Goal: Find specific page/section: Find specific page/section

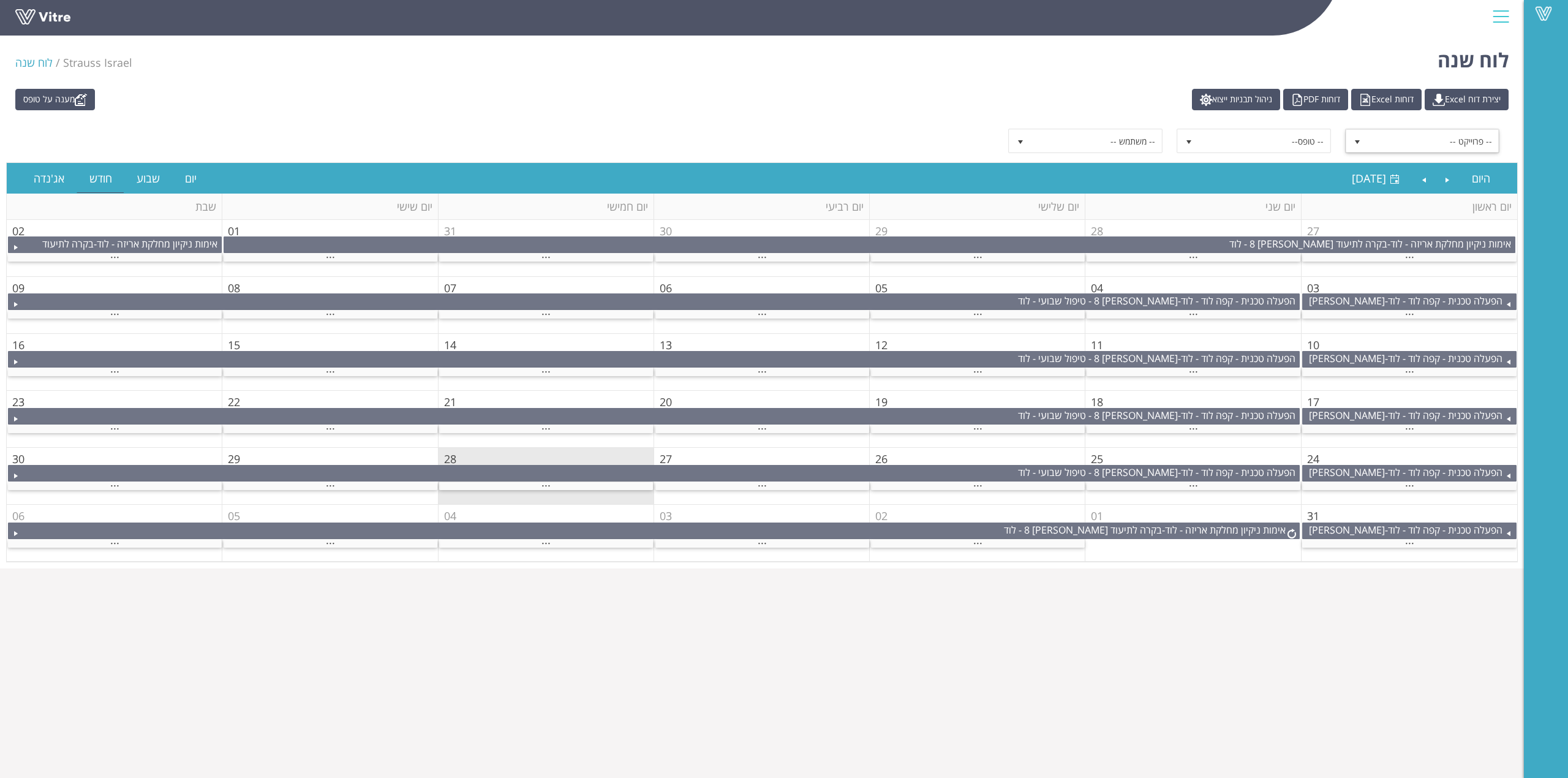
click at [1486, 145] on span "-- פרוייקט --" at bounding box center [1433, 141] width 131 height 22
click at [1462, 229] on li "בקרת זכוכית - לוד" at bounding box center [1423, 230] width 151 height 21
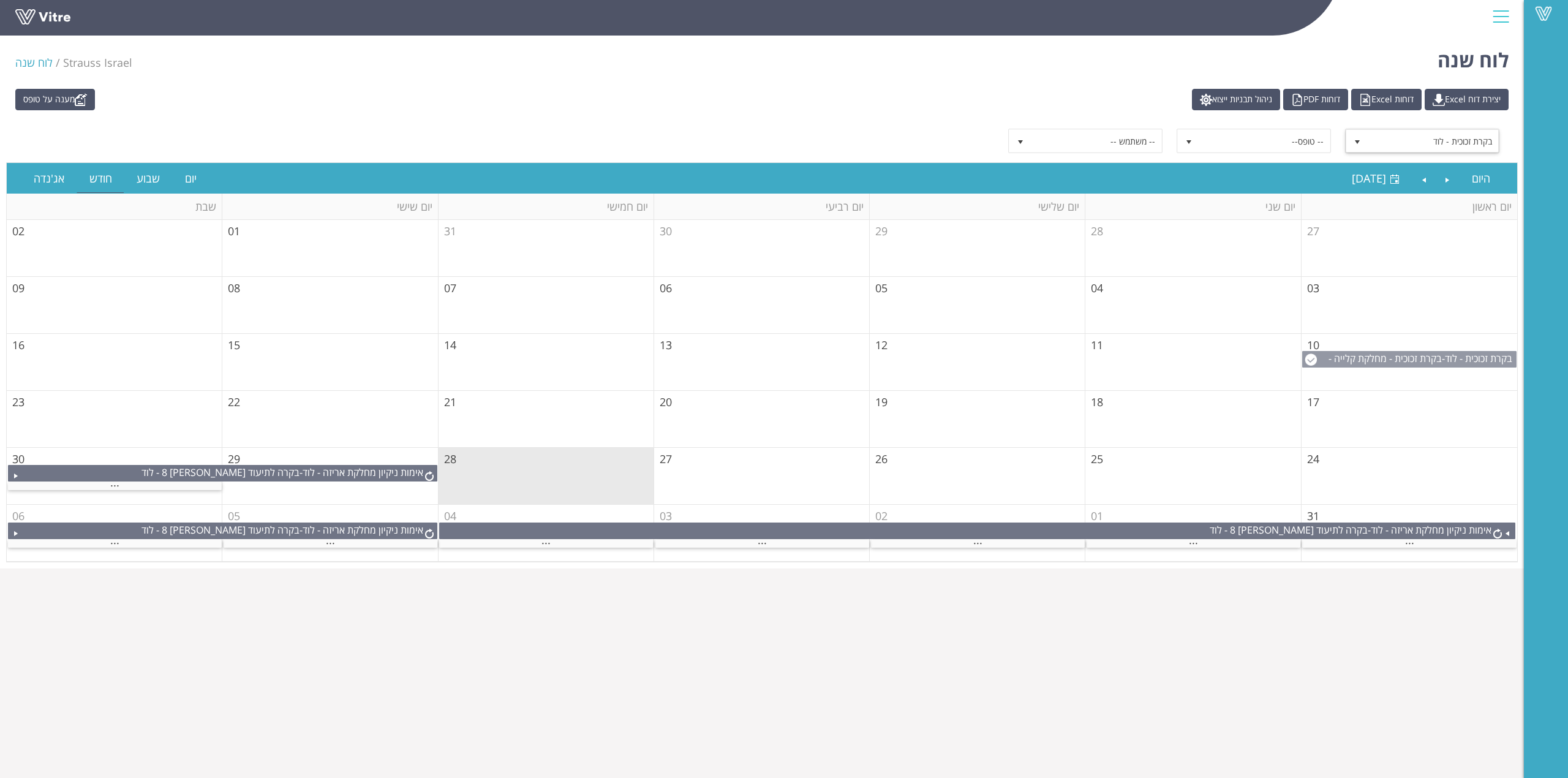
click at [1372, 360] on span "בקרת זכוכית - מחלקת קלייה - לוד" at bounding box center [1422, 365] width 187 height 27
click at [907, 91] on div "מענה על טופס יצירת דוח Excel דוחות Excel דוחות PDF ניהול תבניות ייצוא" at bounding box center [761, 99] width 1512 height 22
click at [1446, 182] on link "Previous" at bounding box center [1448, 178] width 23 height 28
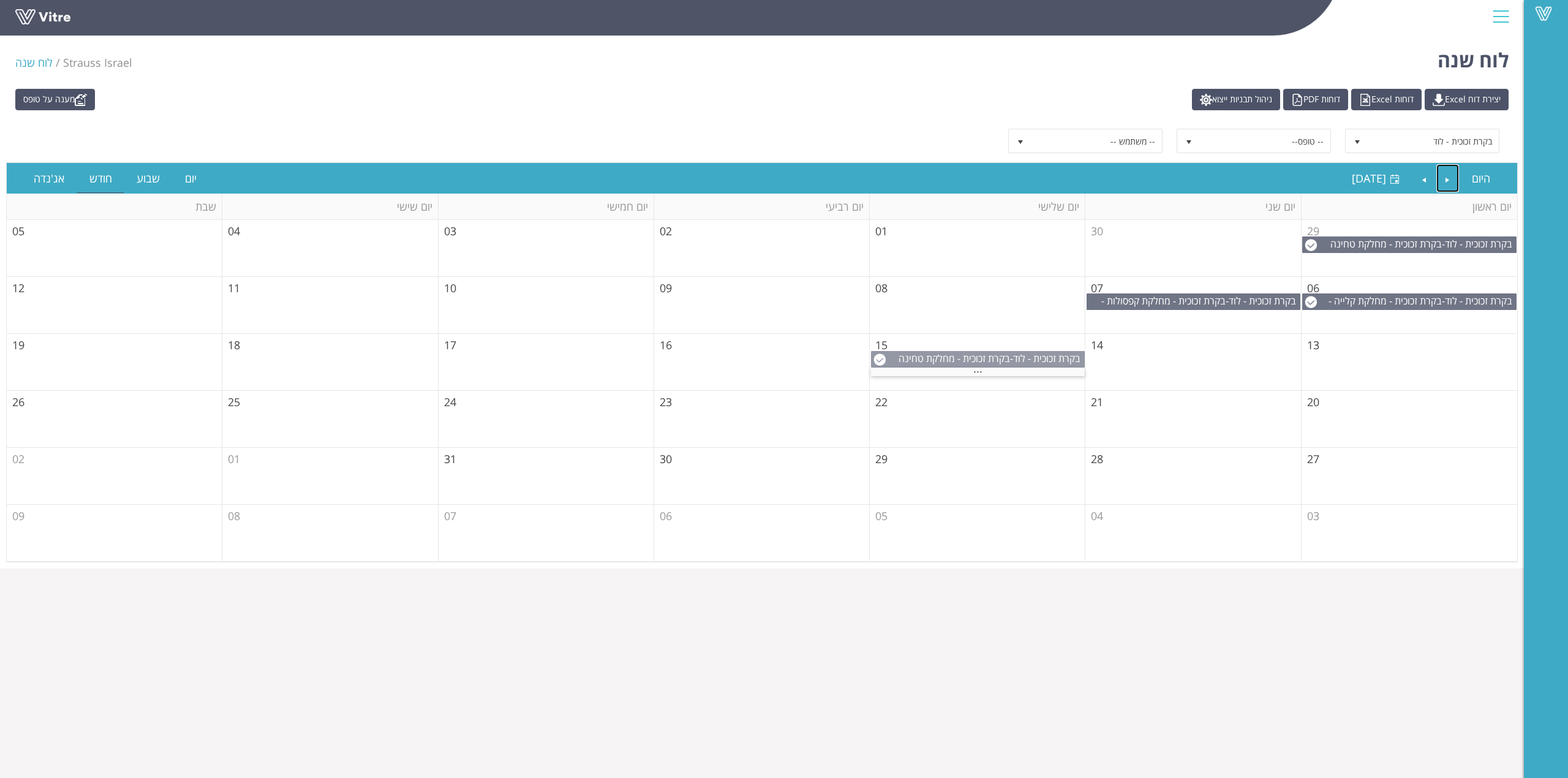
click at [994, 363] on span "בקרת זכוכית - מחלקת טחינה קפה - לוד" at bounding box center [991, 365] width 185 height 27
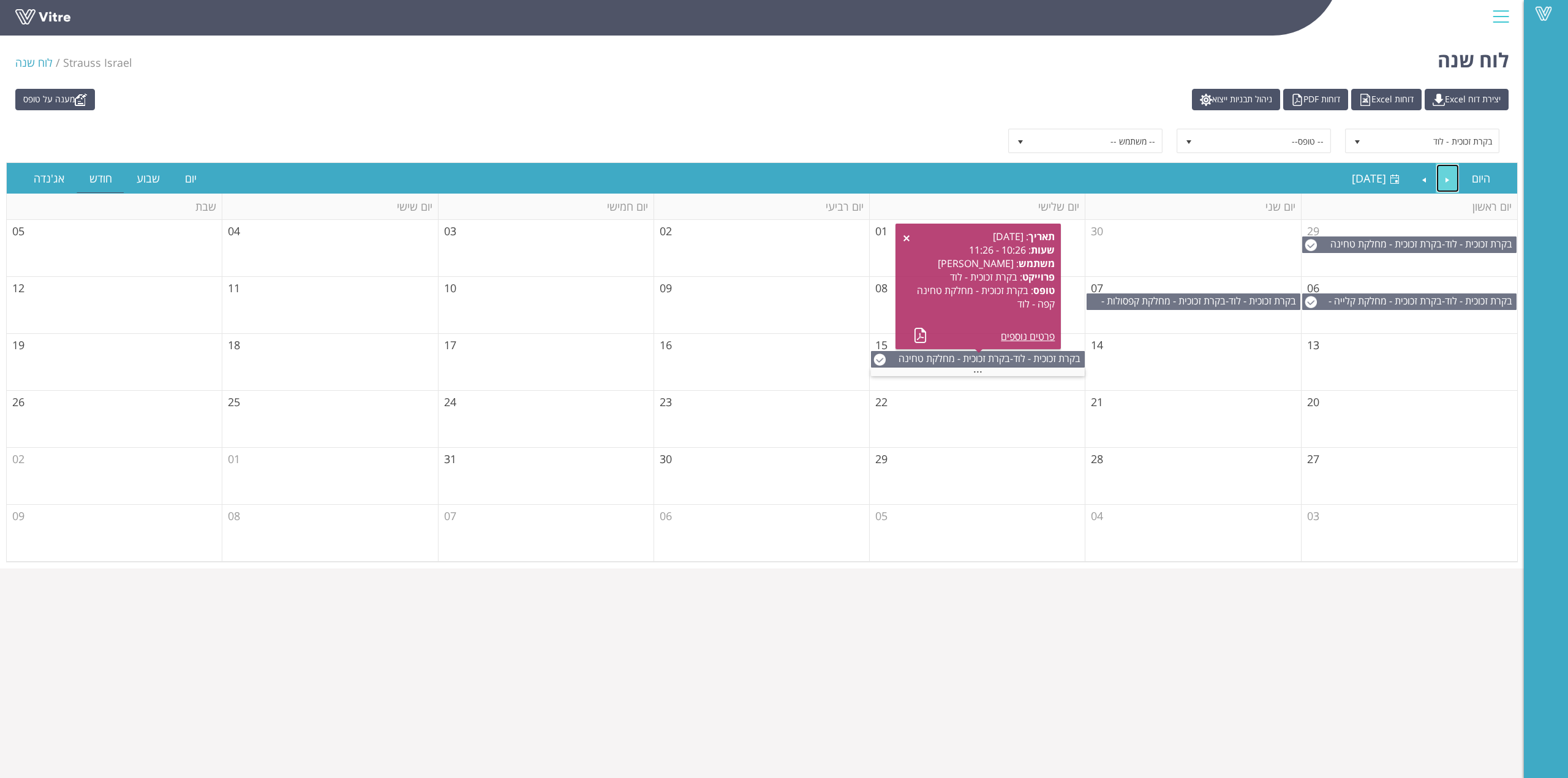
click at [1443, 173] on link "Previous" at bounding box center [1448, 178] width 23 height 28
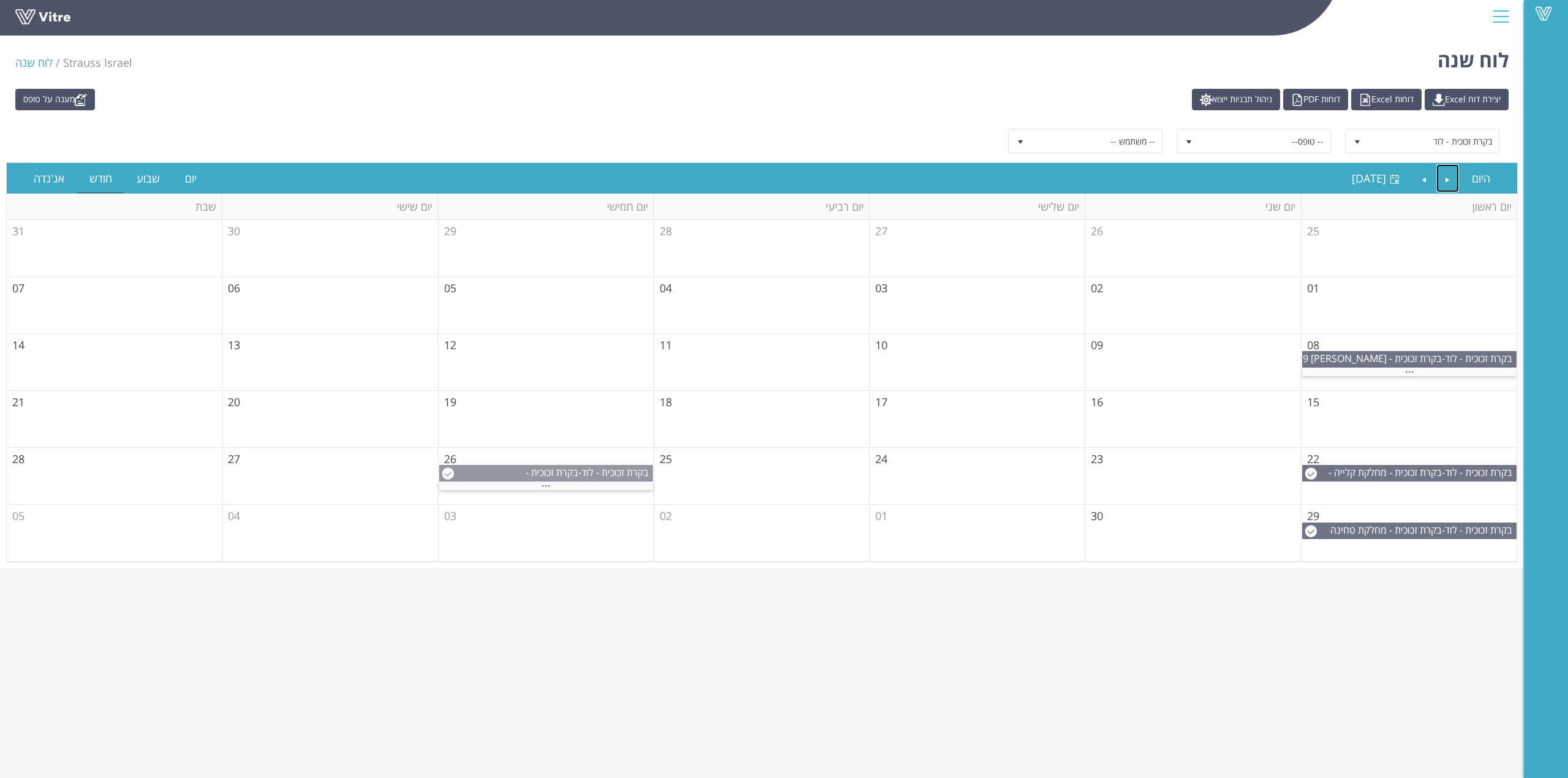
click at [599, 473] on span "בקרת זכוכית - לוד" at bounding box center [615, 472] width 67 height 14
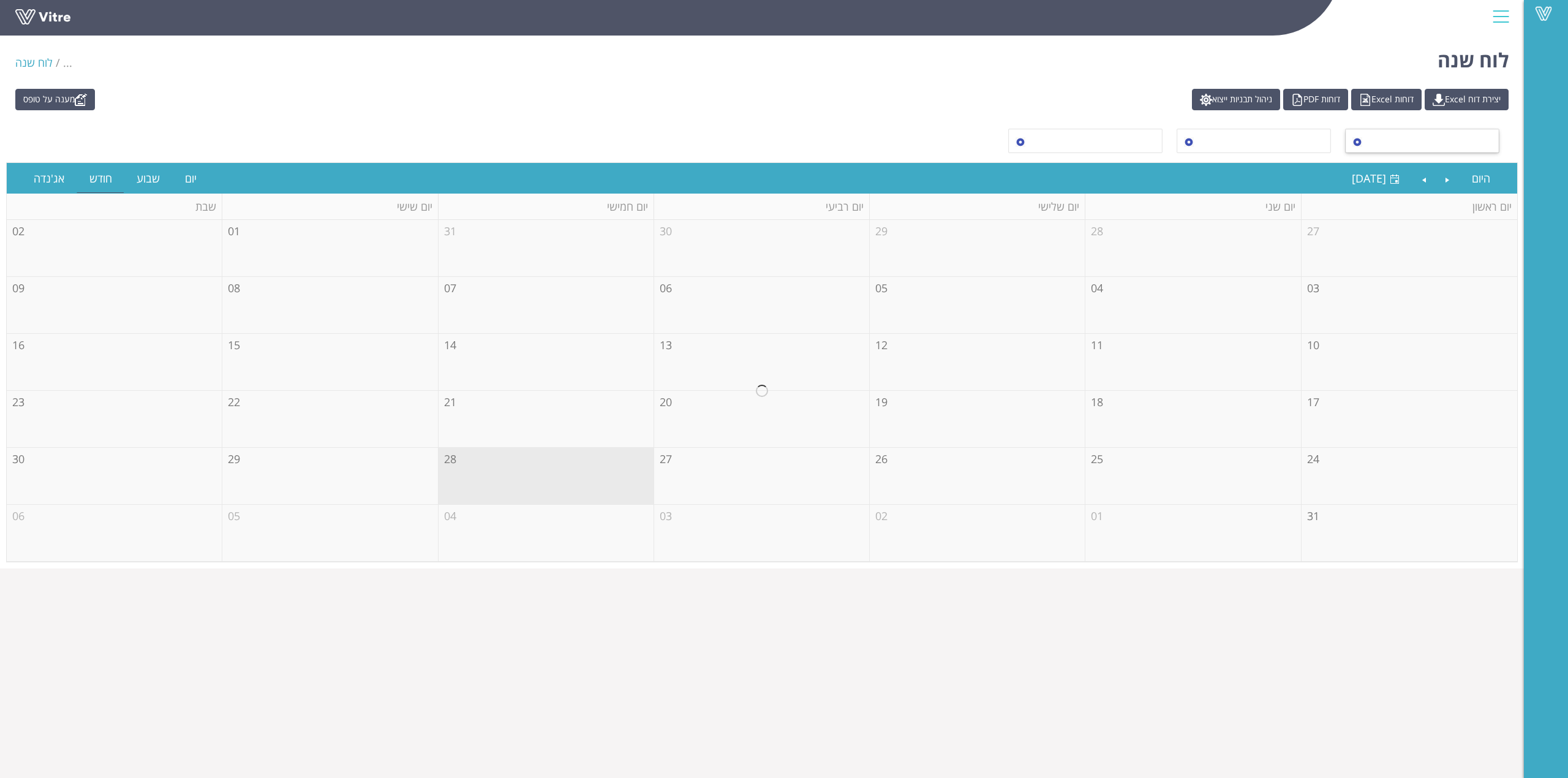
click at [1473, 145] on span at bounding box center [1433, 141] width 131 height 22
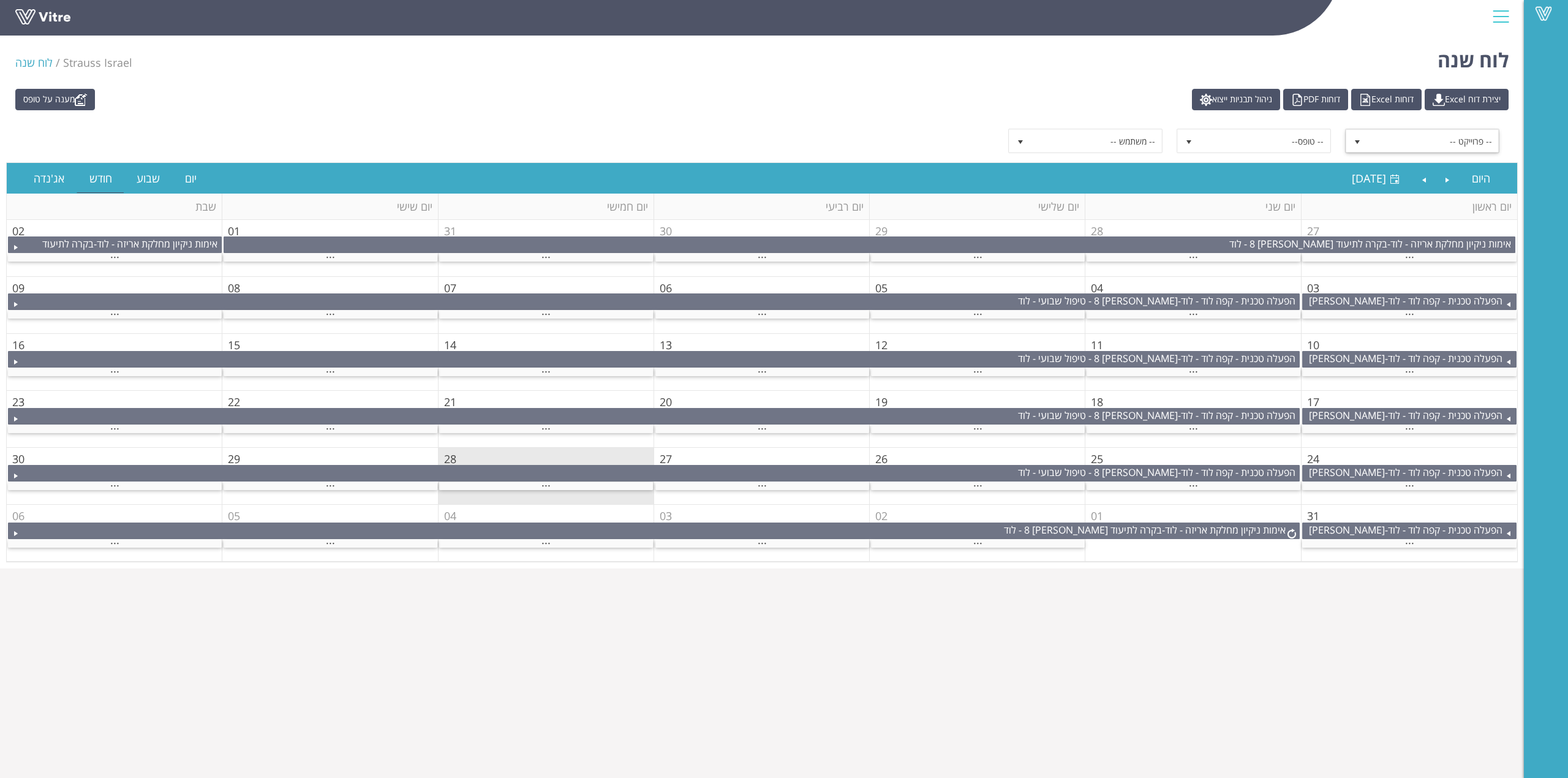
click at [1449, 142] on span "-- פרוייקט --" at bounding box center [1433, 141] width 131 height 22
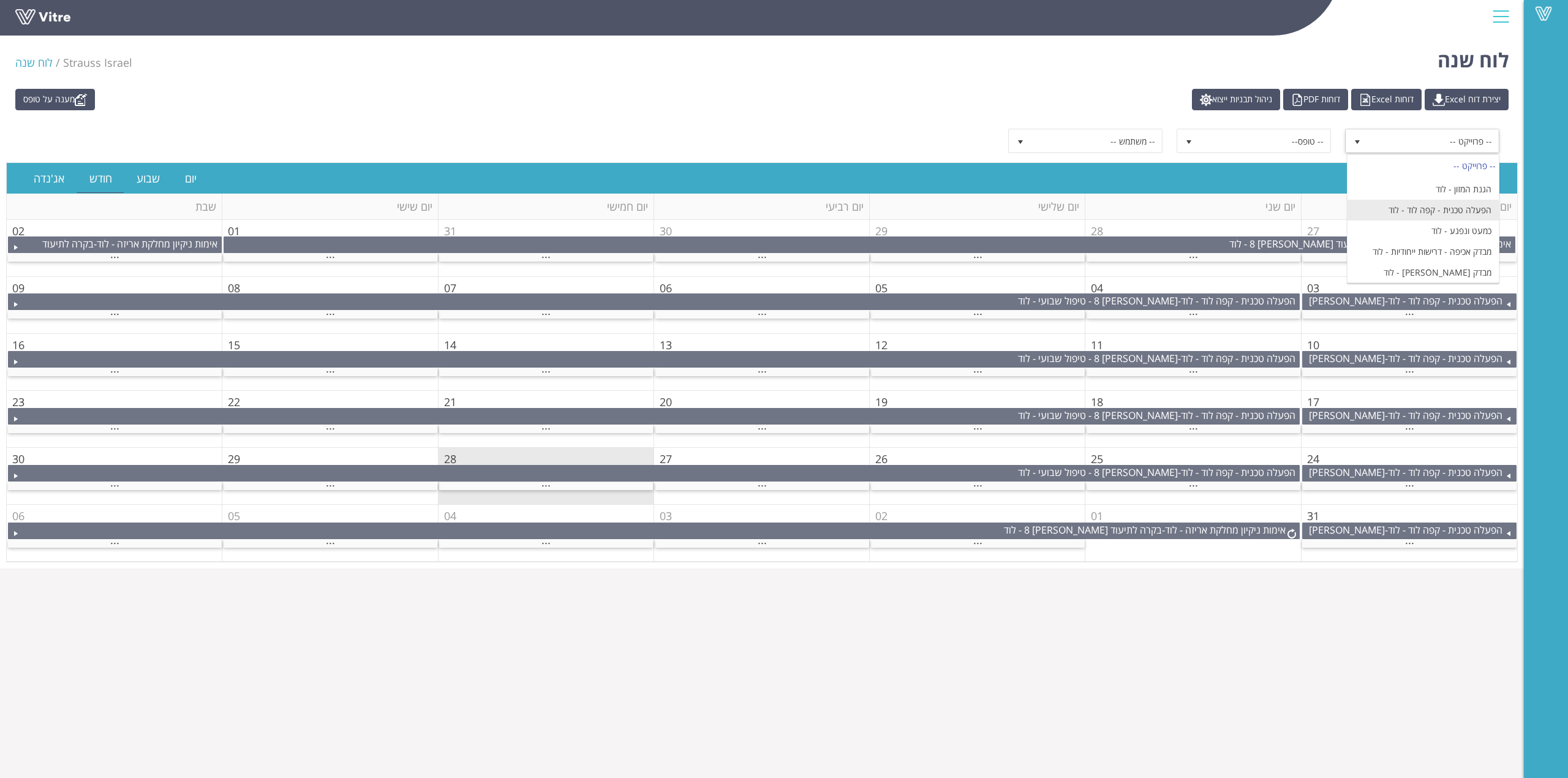
scroll to position [163, 0]
click at [1438, 233] on li "בקרת זכוכית - לוד" at bounding box center [1423, 230] width 151 height 21
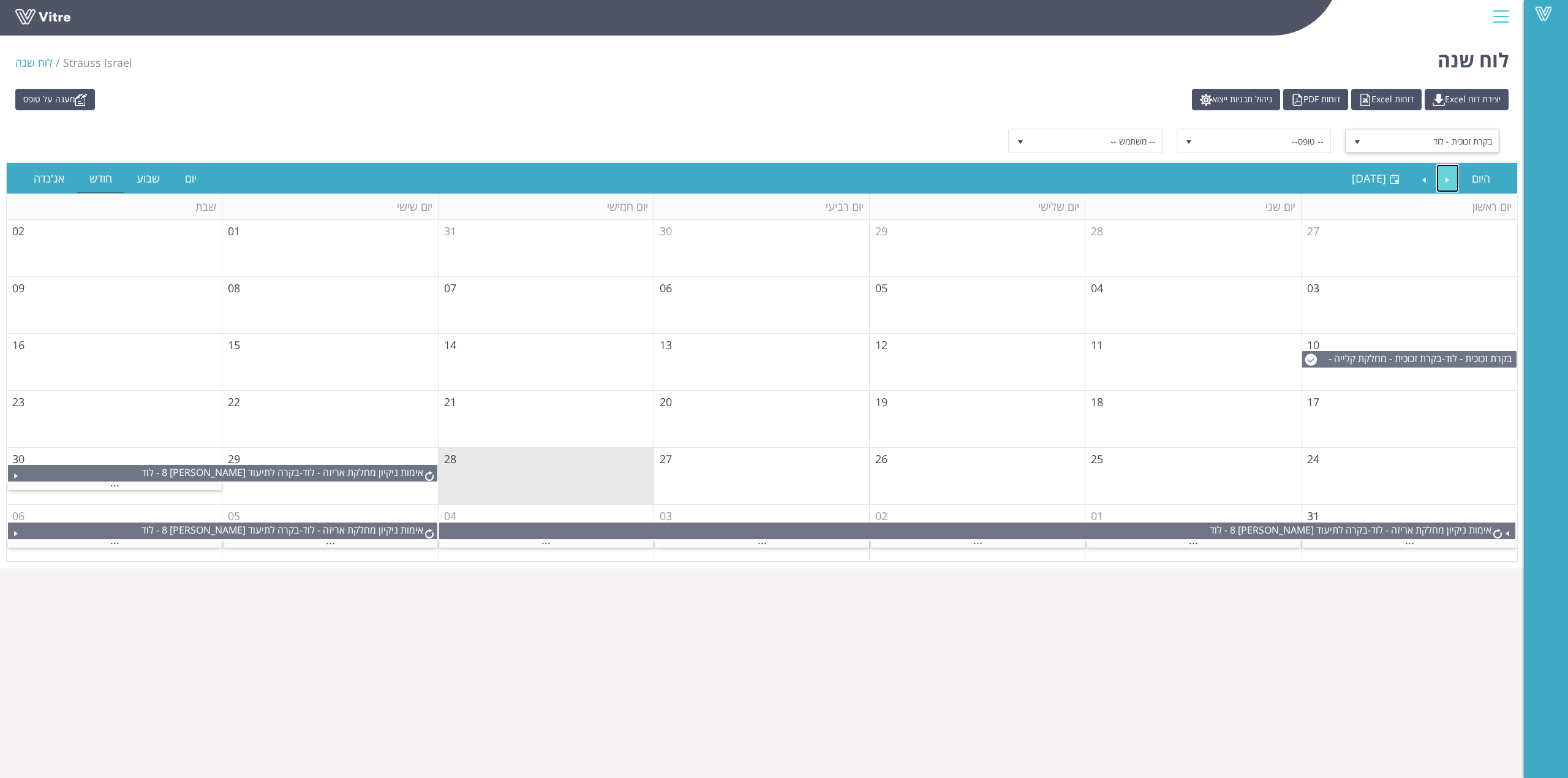
click at [1448, 189] on link "Previous" at bounding box center [1448, 178] width 23 height 28
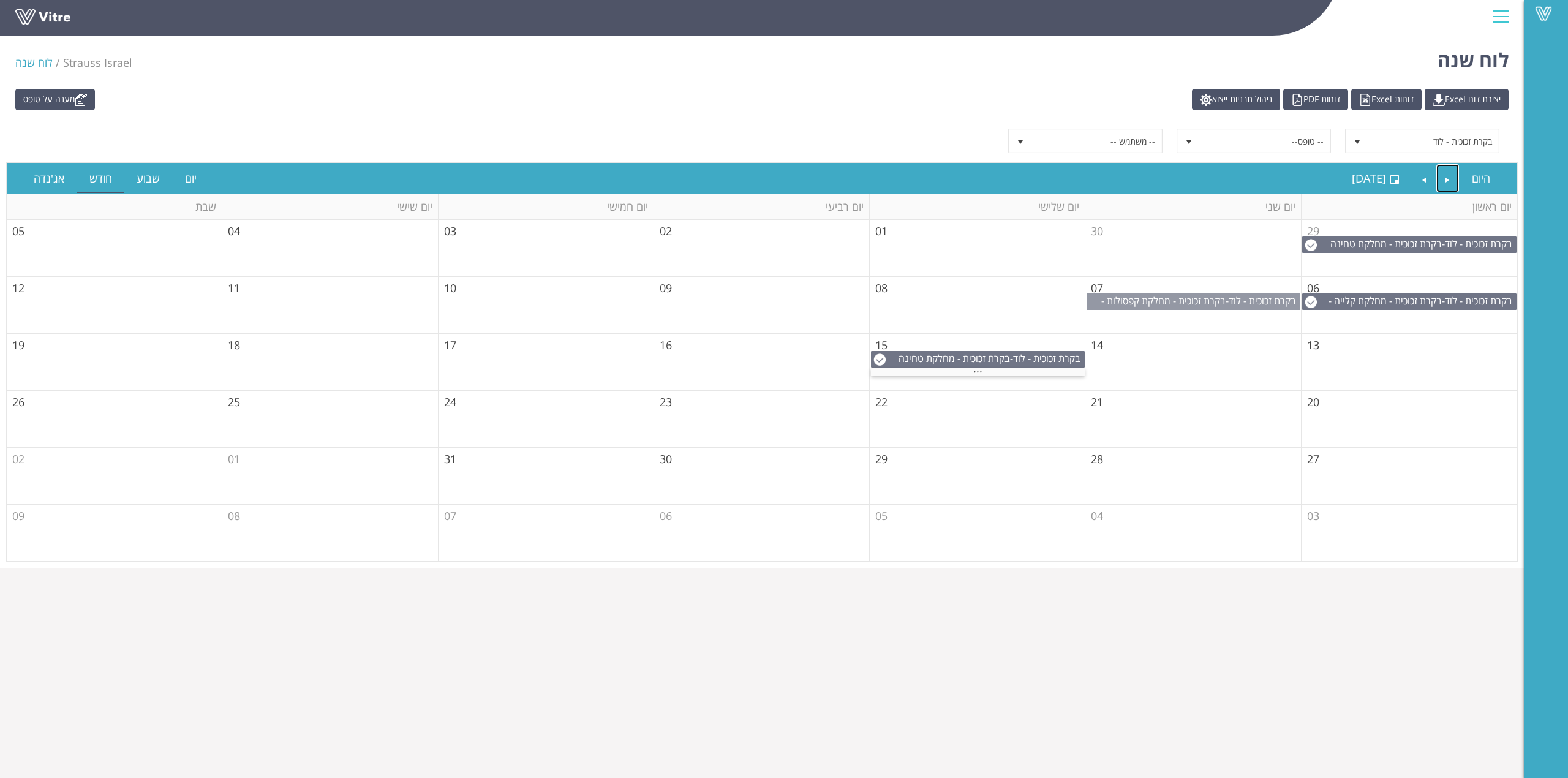
click at [1124, 307] on span "בקרת זכוכית - מחלקת קפסולות - לוד" at bounding box center [1201, 307] width 198 height 27
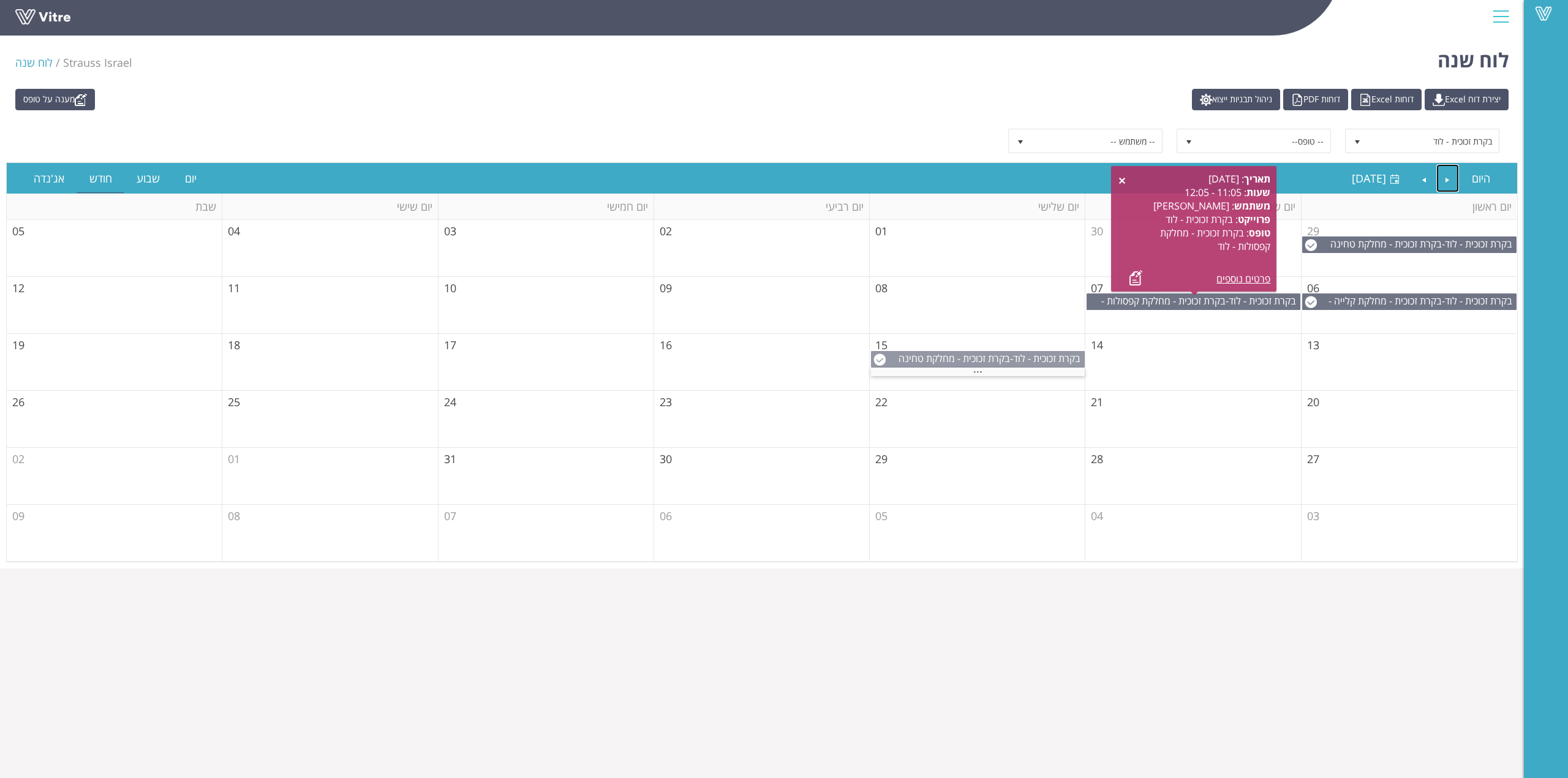
click at [966, 359] on span "בקרת זכוכית - מחלקת טחינה קפה - לוד" at bounding box center [991, 365] width 185 height 27
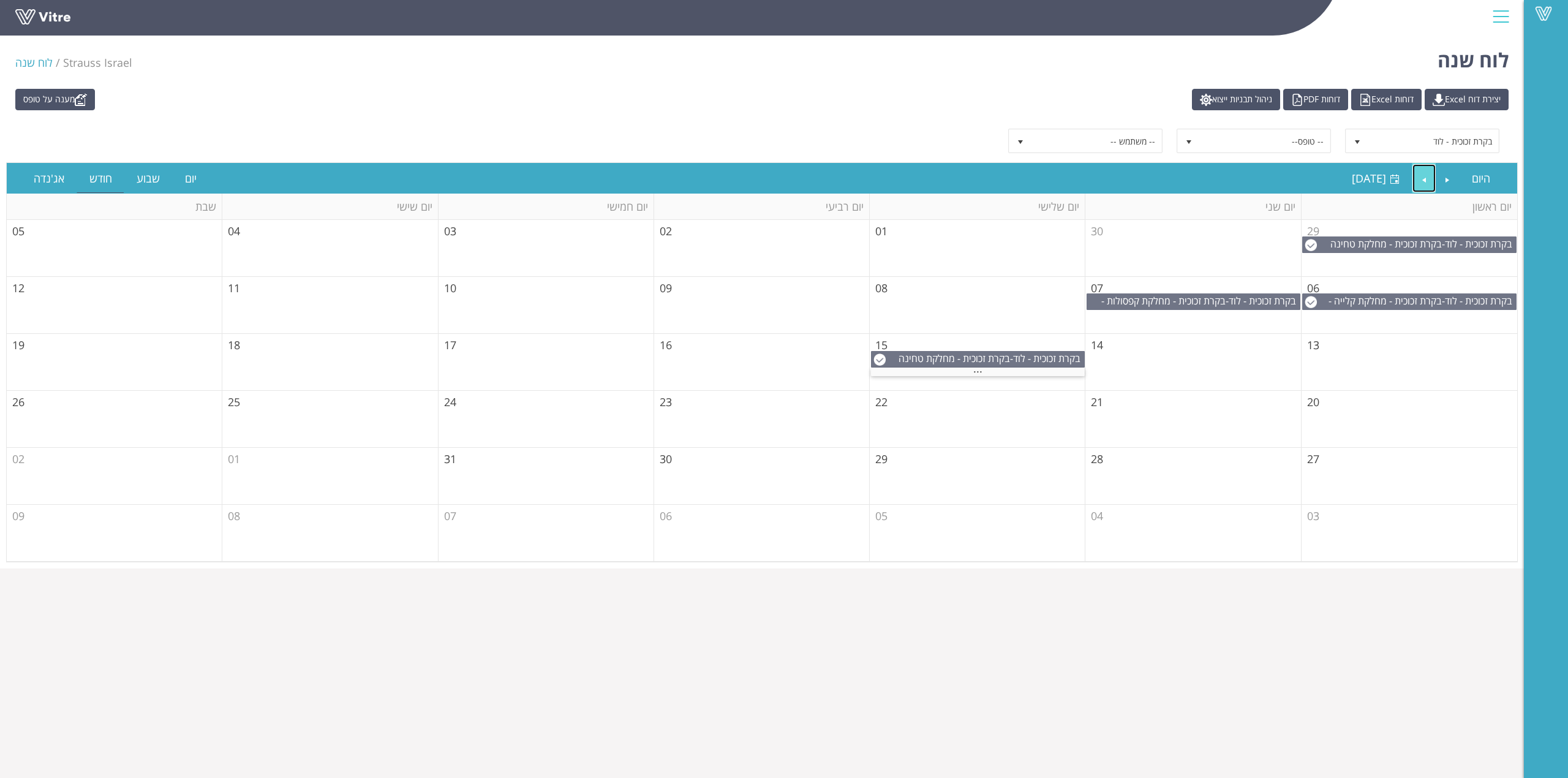
click at [1414, 179] on link "Next" at bounding box center [1424, 178] width 23 height 28
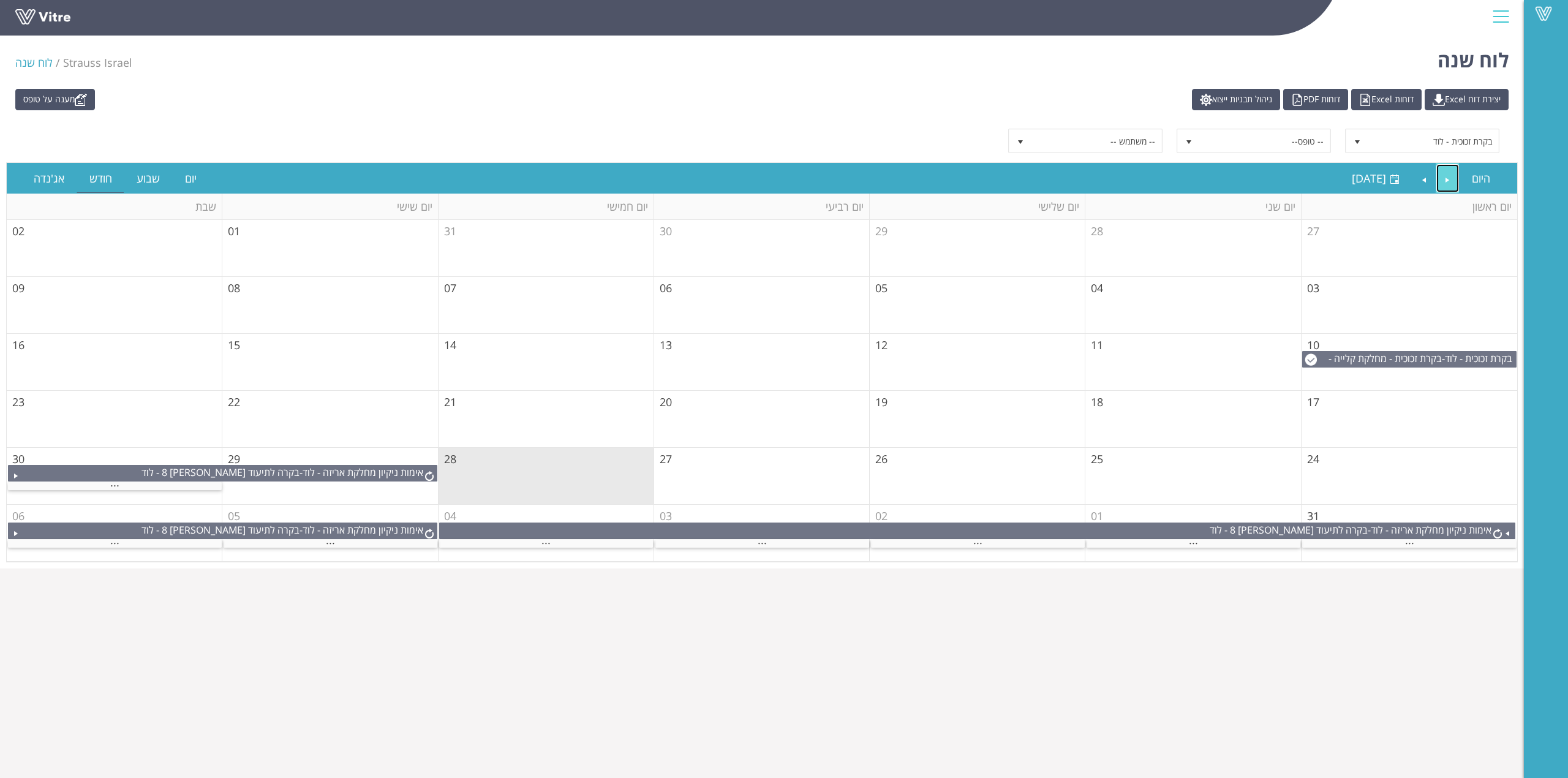
click at [1447, 176] on link "Previous" at bounding box center [1448, 178] width 23 height 28
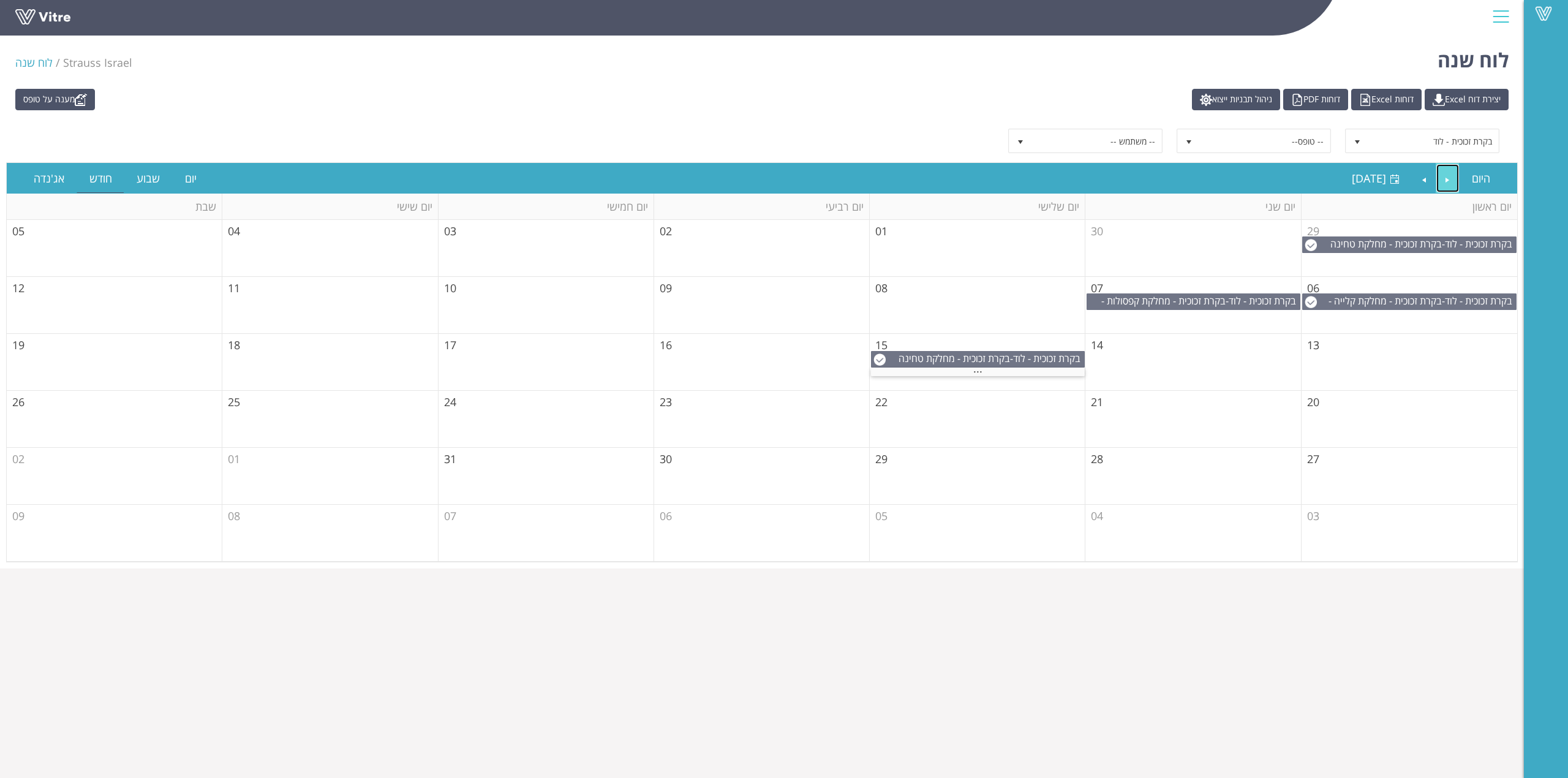
click at [1448, 175] on link "Previous" at bounding box center [1448, 178] width 23 height 28
